Goal: Task Accomplishment & Management: Complete application form

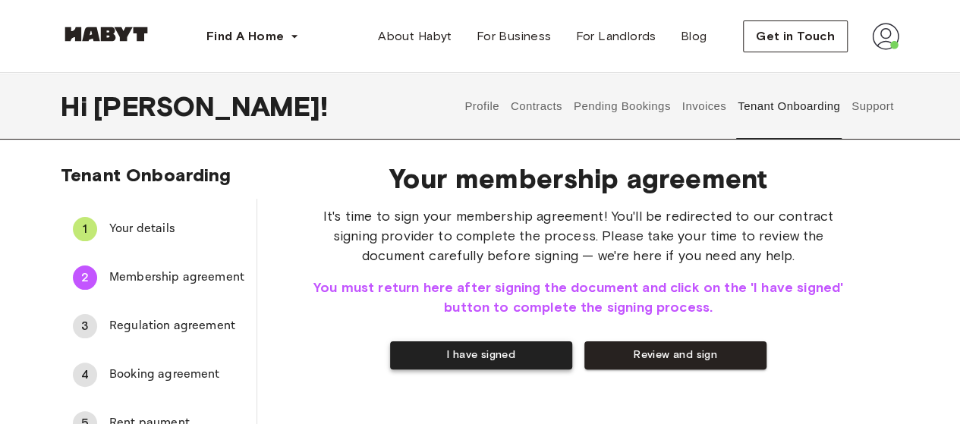
click at [447, 357] on button "I have signed" at bounding box center [481, 355] width 182 height 28
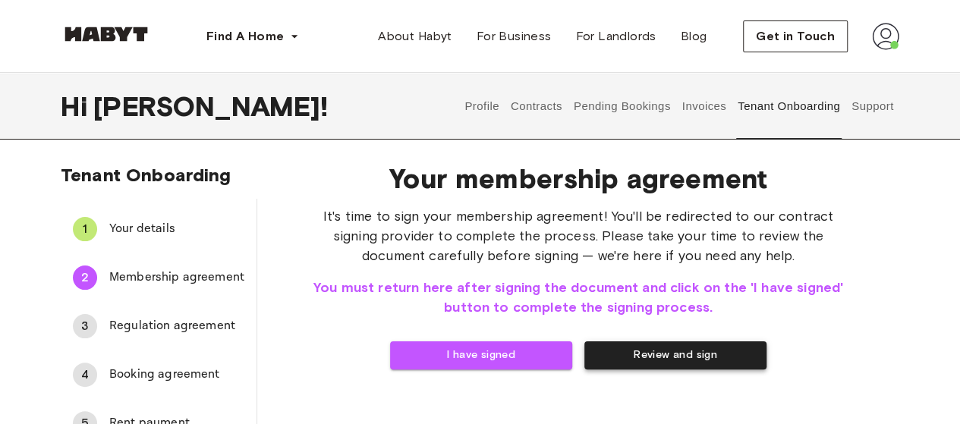
click at [637, 360] on button "Review and sign" at bounding box center [675, 355] width 182 height 28
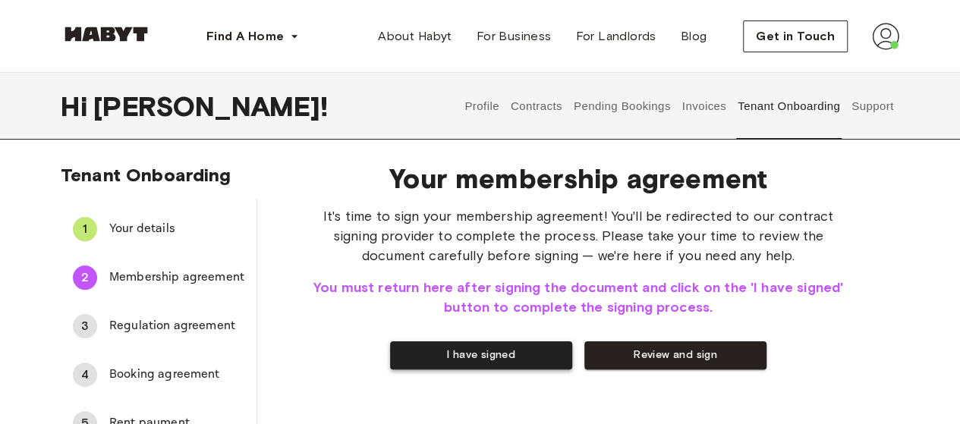
click at [501, 351] on button "I have signed" at bounding box center [481, 355] width 182 height 28
click at [415, 366] on button "I have signed" at bounding box center [481, 355] width 182 height 28
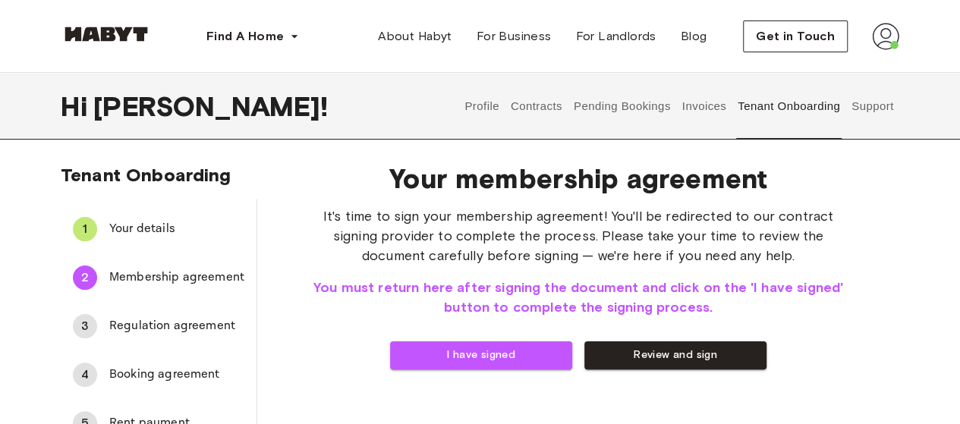
click at [415, 366] on div "I have signed Review and sign" at bounding box center [578, 355] width 545 height 28
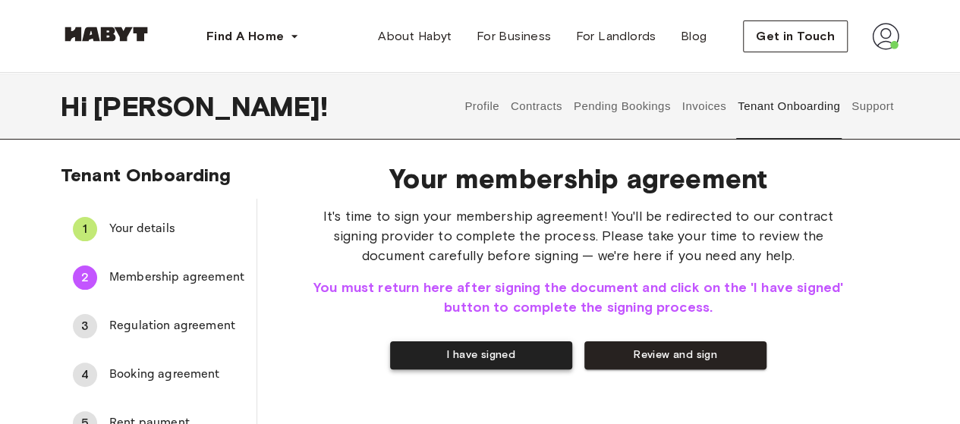
click at [457, 363] on button "I have signed" at bounding box center [481, 355] width 182 height 28
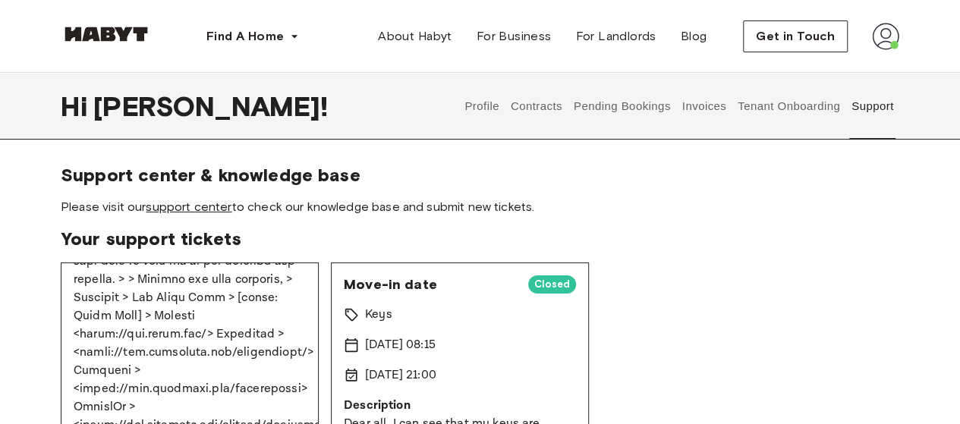
click at [197, 210] on link "support center" at bounding box center [189, 207] width 86 height 14
